Goal: Task Accomplishment & Management: Complete application form

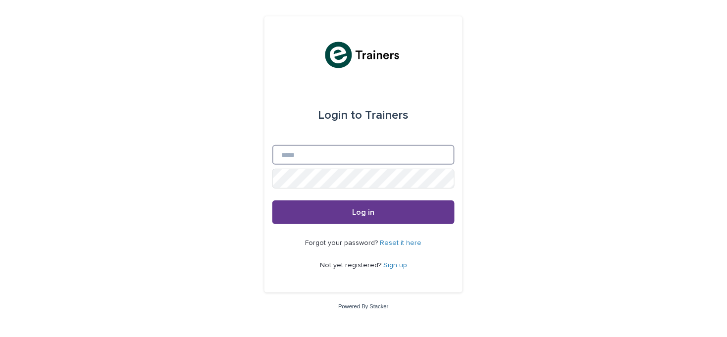
type input "**********"
click at [380, 205] on button "Log in" at bounding box center [363, 213] width 182 height 24
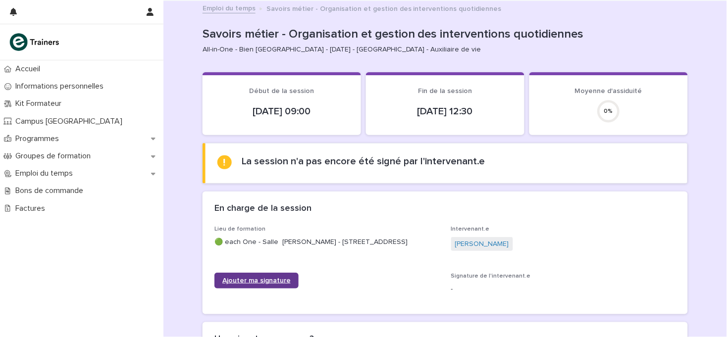
click at [251, 280] on span "Ajouter ma signature" at bounding box center [256, 280] width 68 height 7
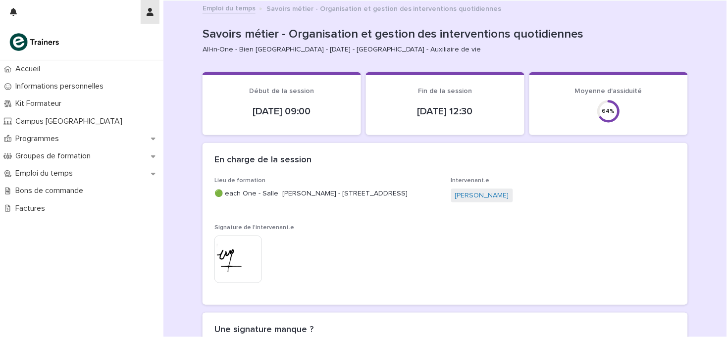
click at [151, 13] on icon "button" at bounding box center [150, 12] width 7 height 8
click at [105, 41] on p "Log Out" at bounding box center [121, 42] width 62 height 17
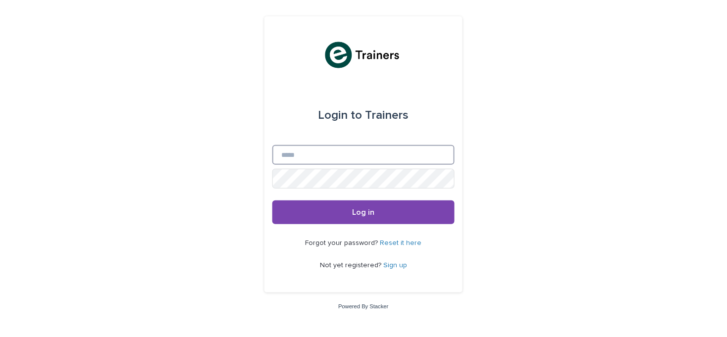
type input "**********"
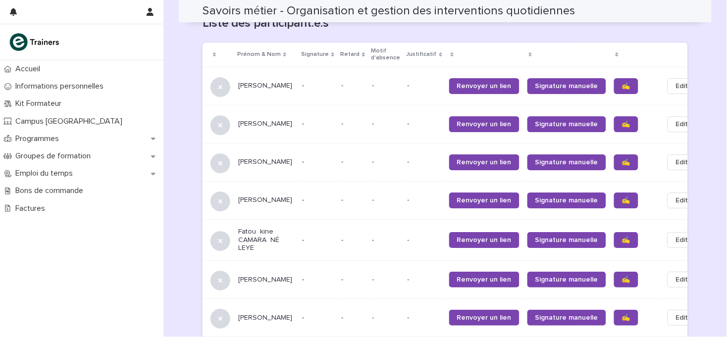
scroll to position [649, 0]
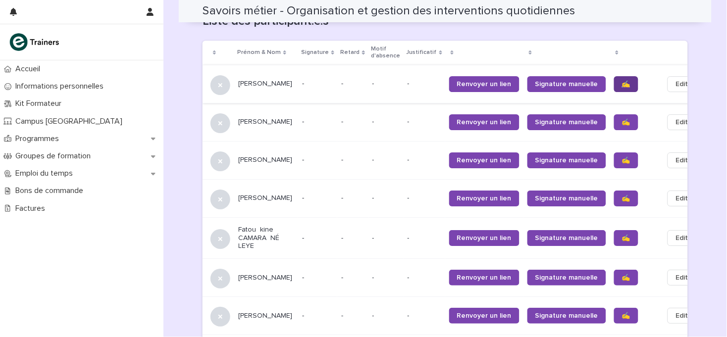
click at [622, 81] on span "✍️" at bounding box center [626, 84] width 8 height 7
click at [622, 157] on span "✍️" at bounding box center [626, 160] width 8 height 7
click at [622, 195] on span "✍️" at bounding box center [626, 198] width 8 height 7
click at [622, 235] on span "✍️" at bounding box center [626, 238] width 8 height 7
click at [622, 274] on span "✍️" at bounding box center [626, 277] width 8 height 7
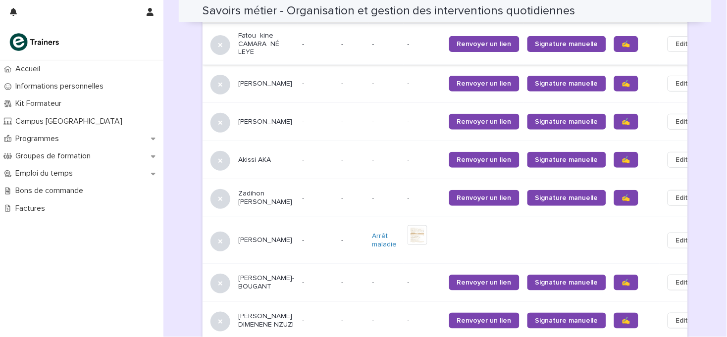
scroll to position [875, 0]
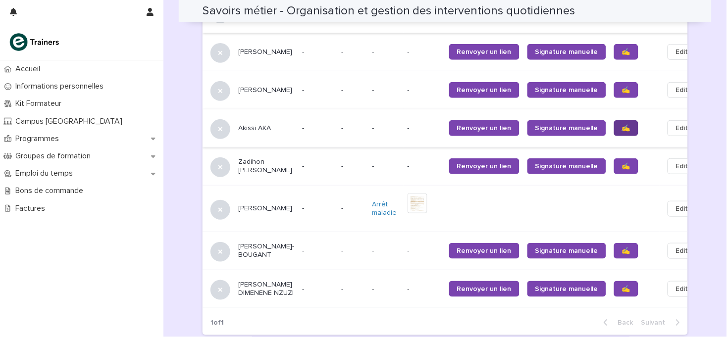
click at [622, 125] on span "✍️" at bounding box center [626, 128] width 8 height 7
click at [622, 163] on span "✍️" at bounding box center [626, 166] width 8 height 7
click at [622, 248] on span "✍️" at bounding box center [626, 251] width 8 height 7
click at [622, 286] on span "✍️" at bounding box center [626, 289] width 8 height 7
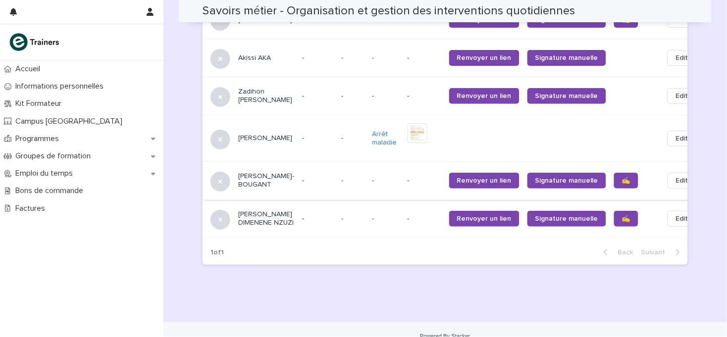
scroll to position [950, 0]
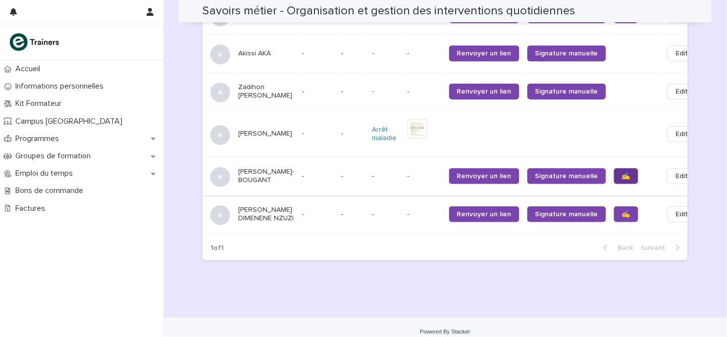
click at [622, 173] on span "✍️" at bounding box center [626, 176] width 8 height 7
click at [622, 213] on span "✍️" at bounding box center [626, 214] width 8 height 7
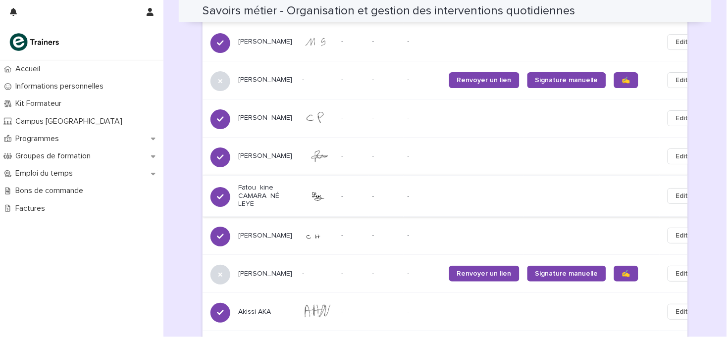
scroll to position [0, 0]
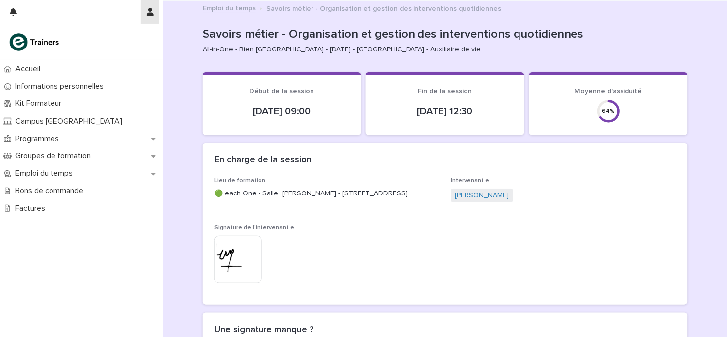
click at [152, 13] on icon "button" at bounding box center [150, 12] width 7 height 8
click at [107, 46] on p "Log Out" at bounding box center [121, 42] width 62 height 17
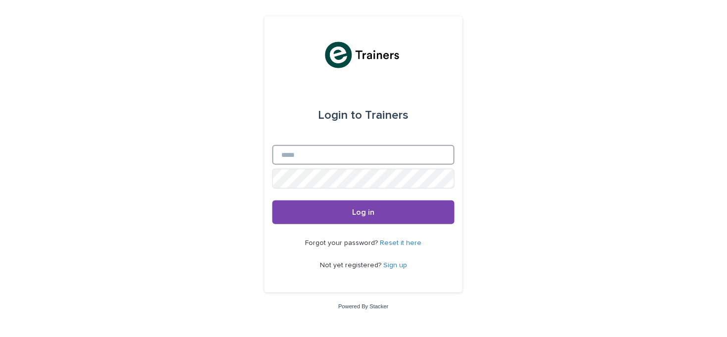
type input "**********"
